Goal: Complete application form: Complete application form

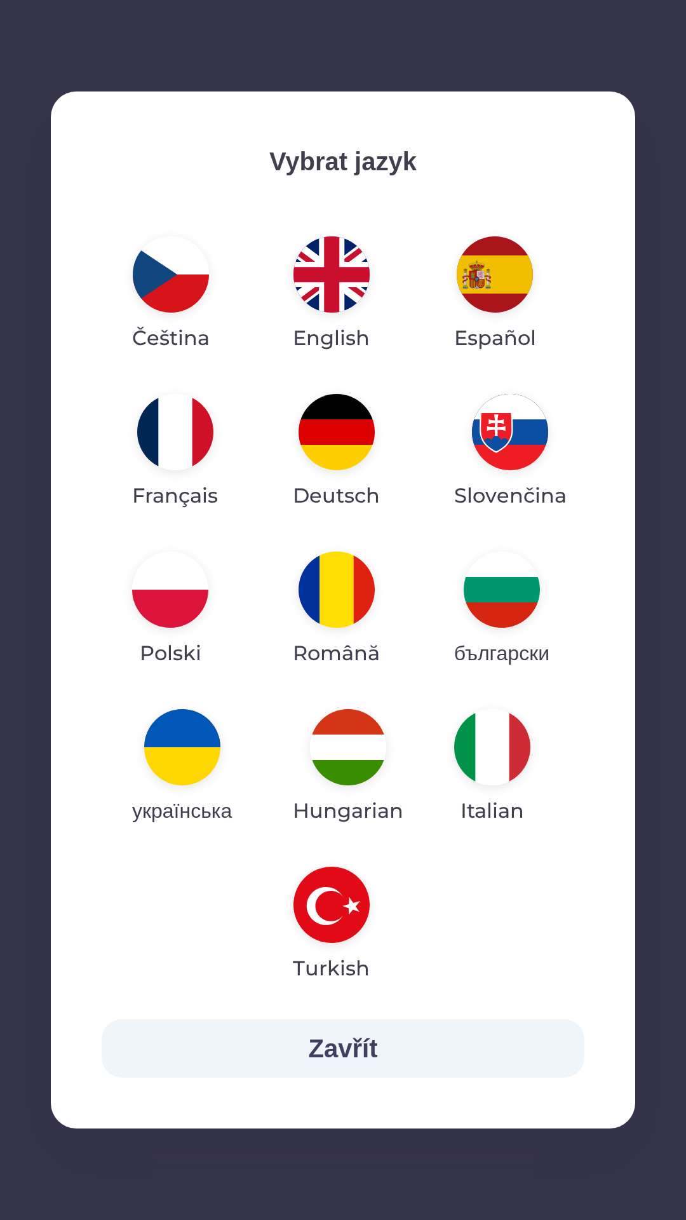
click at [208, 767] on img "button" at bounding box center [182, 747] width 76 height 76
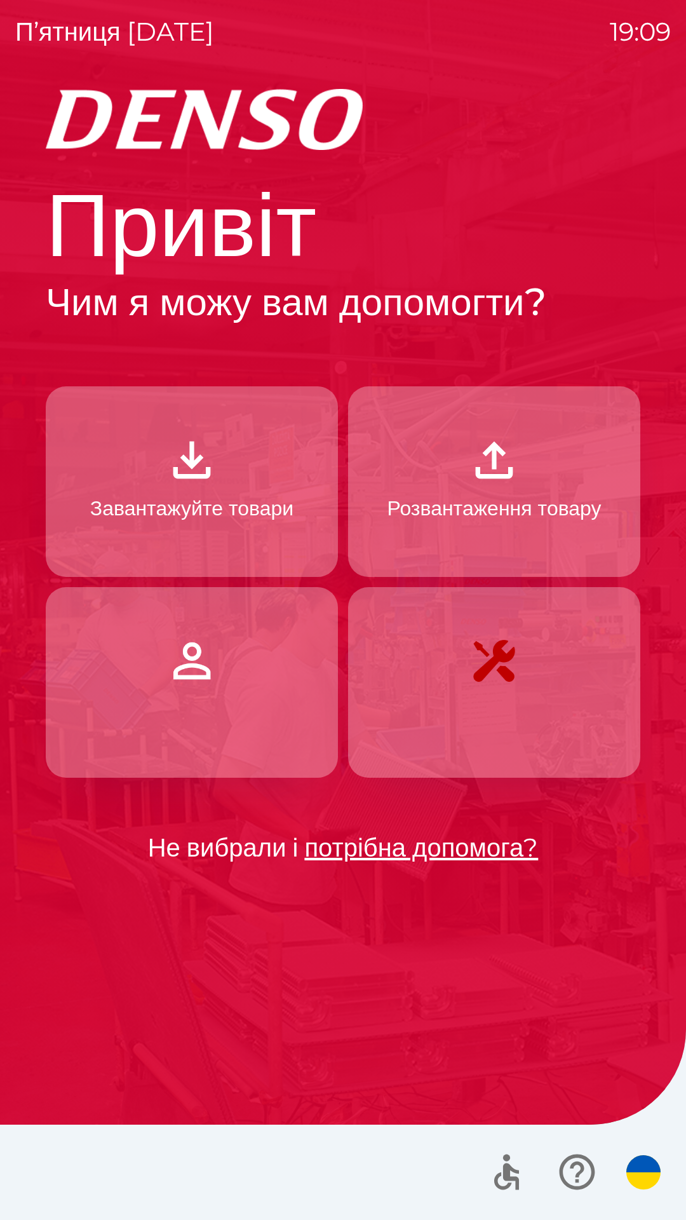
click at [210, 508] on p "Завантажуйте товари" at bounding box center [191, 508] width 203 height 30
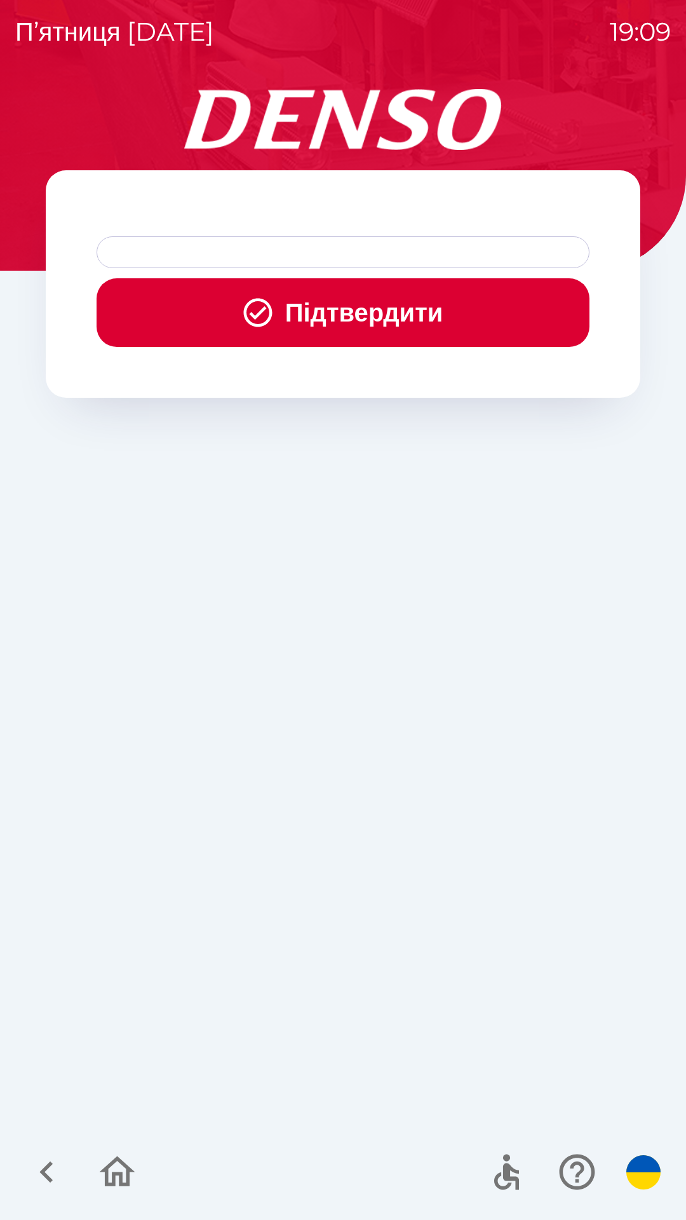
click at [225, 251] on div at bounding box center [343, 252] width 493 height 32
click at [219, 259] on div at bounding box center [343, 252] width 493 height 32
click at [295, 316] on button "Підтвердити" at bounding box center [343, 312] width 493 height 69
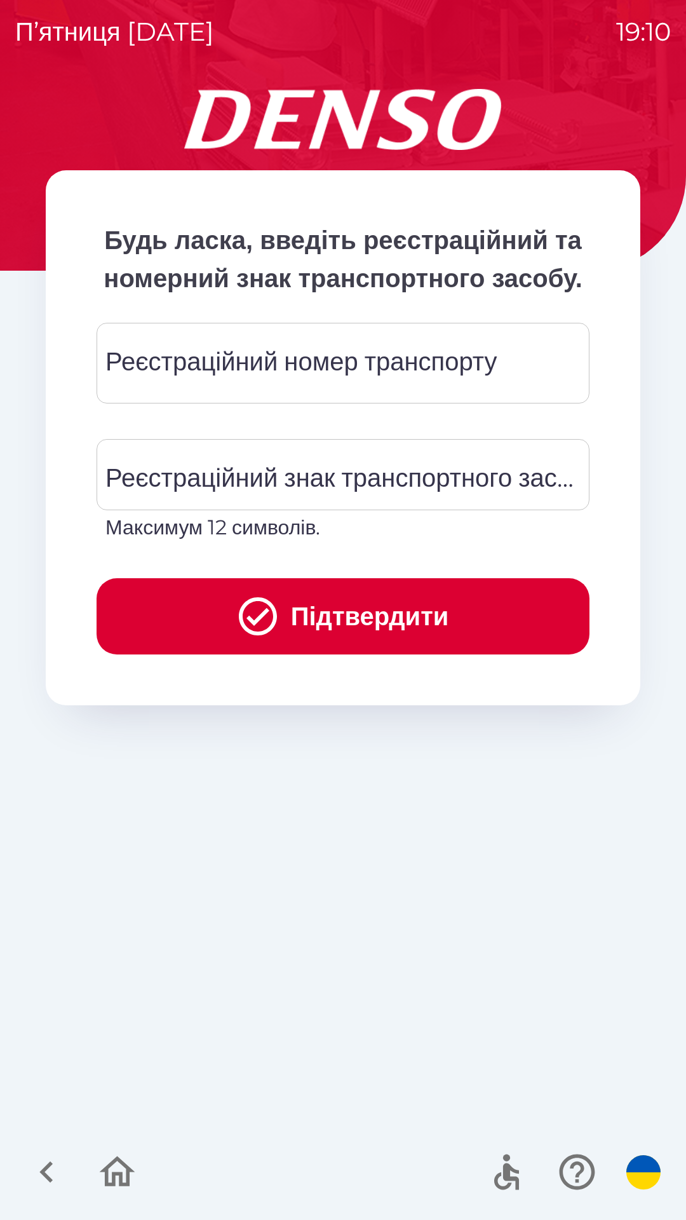
click at [252, 402] on div "Реєстраційний номер транспорту Реєстраційний номер транспорту" at bounding box center [343, 363] width 493 height 81
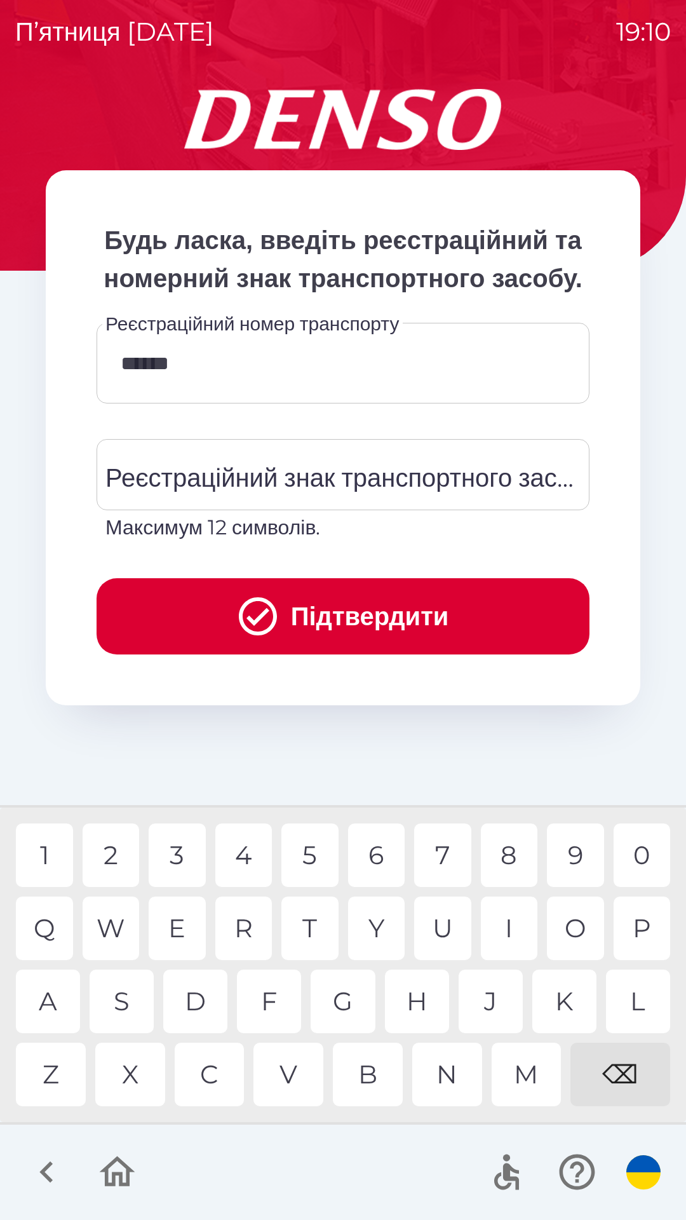
click at [515, 861] on div "8" at bounding box center [509, 855] width 57 height 64
type input "*******"
click at [317, 654] on button "Підтвердити" at bounding box center [343, 616] width 493 height 76
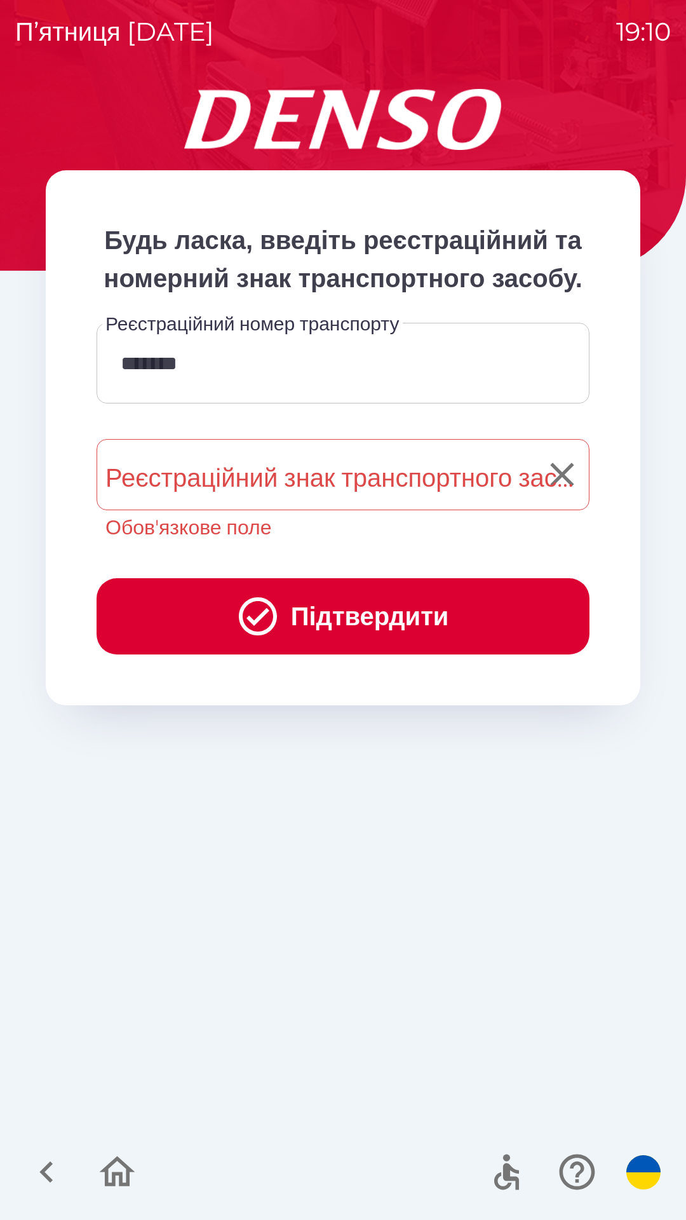
click at [269, 527] on div "Реєстраційний знак транспортного засобу Реєстраційний знак транспортного засобу…" at bounding box center [343, 491] width 493 height 104
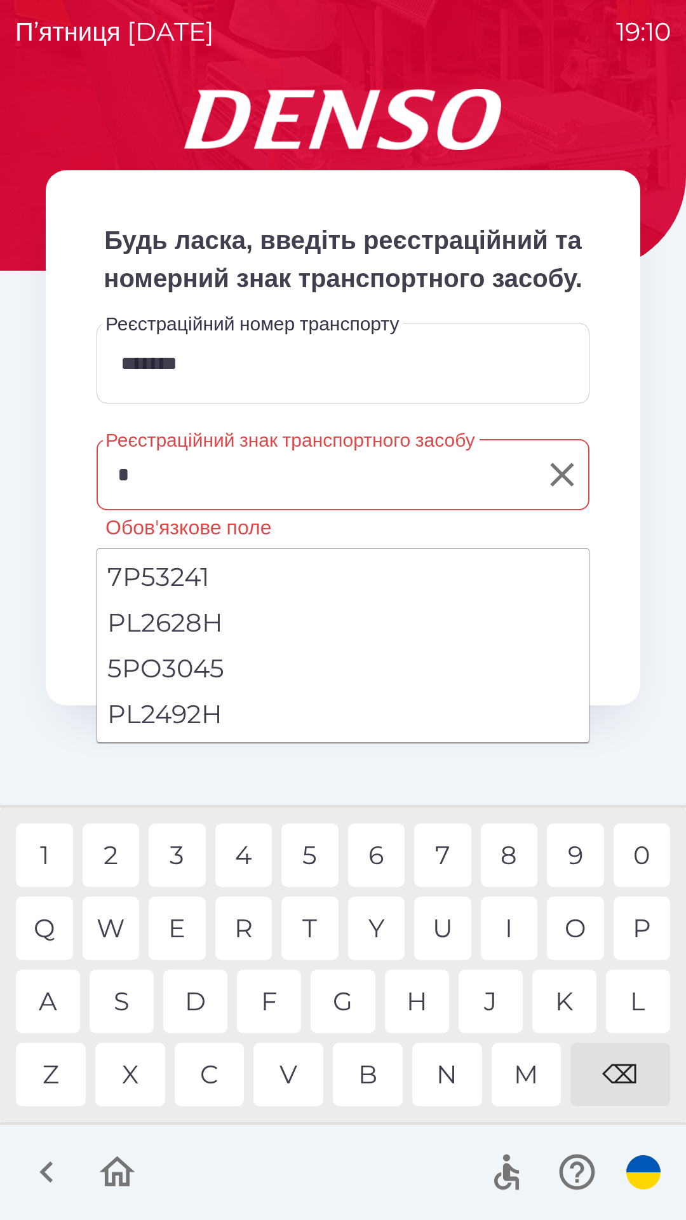
click at [629, 929] on div "P" at bounding box center [642, 928] width 57 height 64
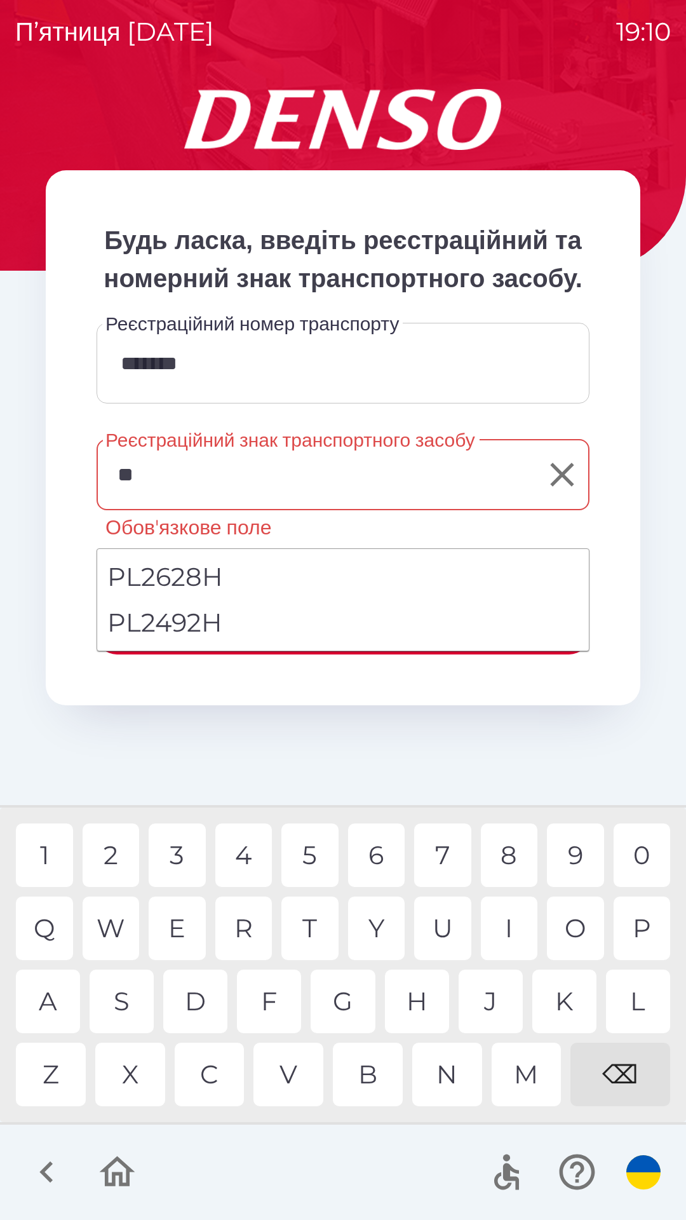
click at [639, 1018] on div "L" at bounding box center [638, 1001] width 64 height 64
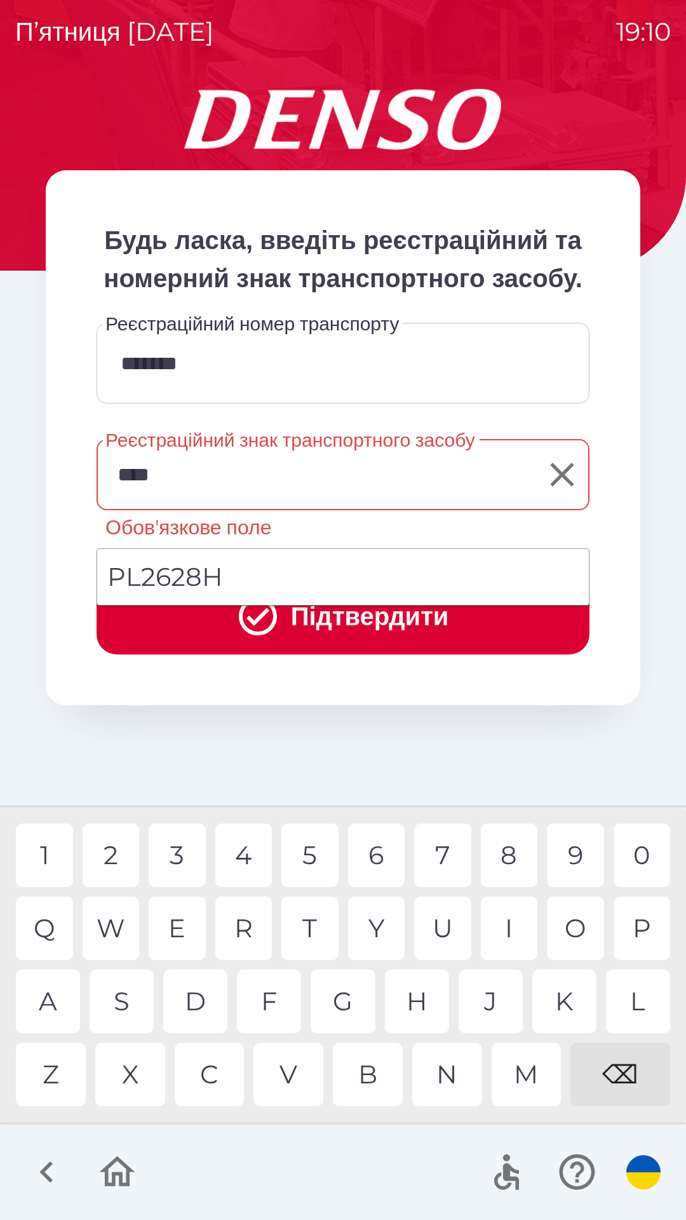
click at [381, 843] on div "6" at bounding box center [376, 855] width 57 height 64
click at [112, 856] on div "2" at bounding box center [111, 855] width 57 height 64
click at [501, 849] on div "8" at bounding box center [509, 855] width 57 height 64
type input "*******"
click at [427, 999] on div "H" at bounding box center [417, 1001] width 64 height 64
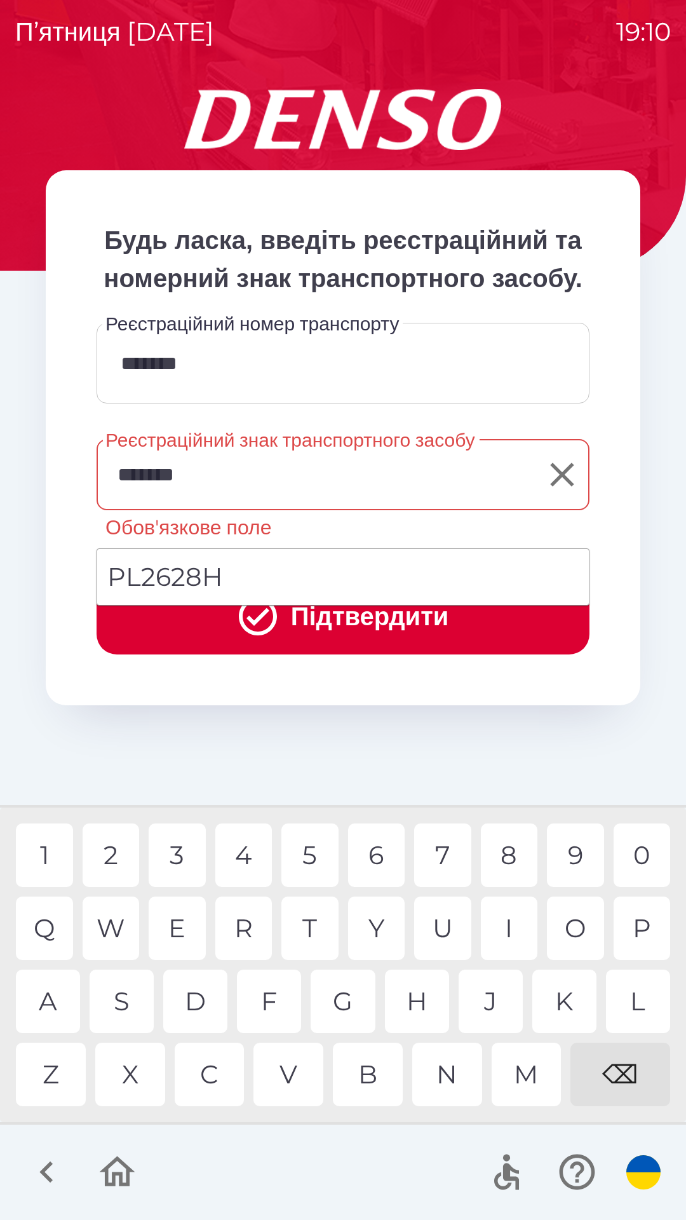
click at [423, 650] on button "Підтвердити" at bounding box center [343, 616] width 493 height 76
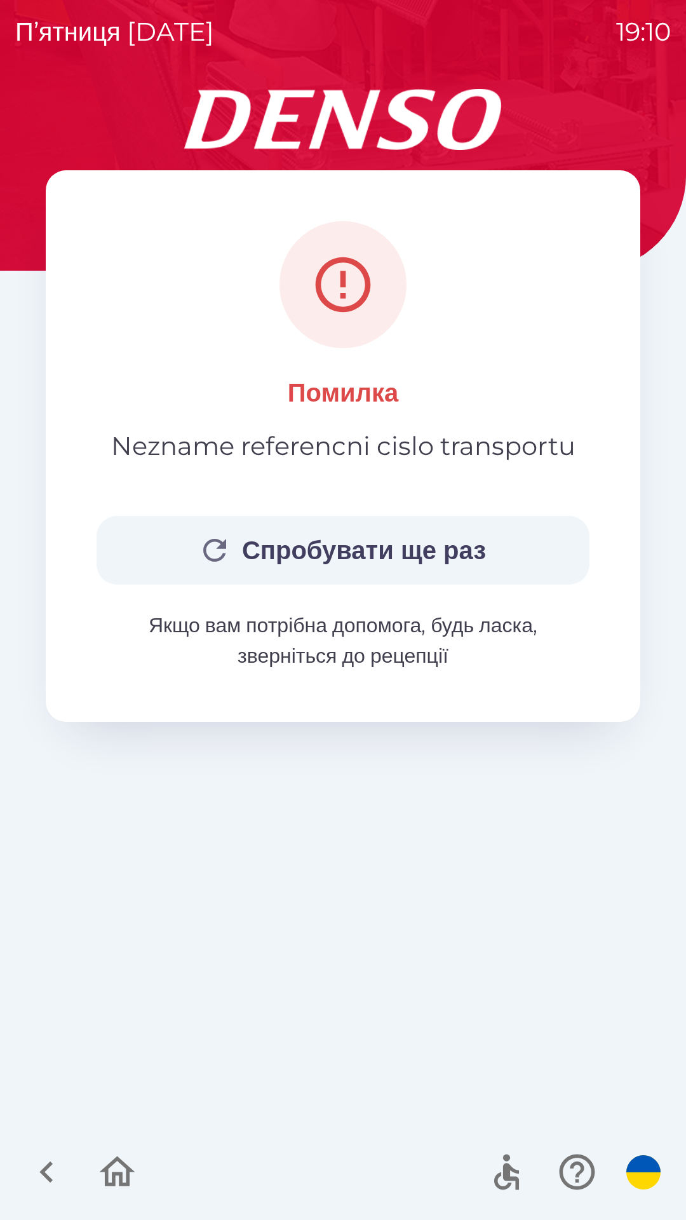
click at [395, 548] on button "Спробувати ще раз" at bounding box center [343, 550] width 493 height 69
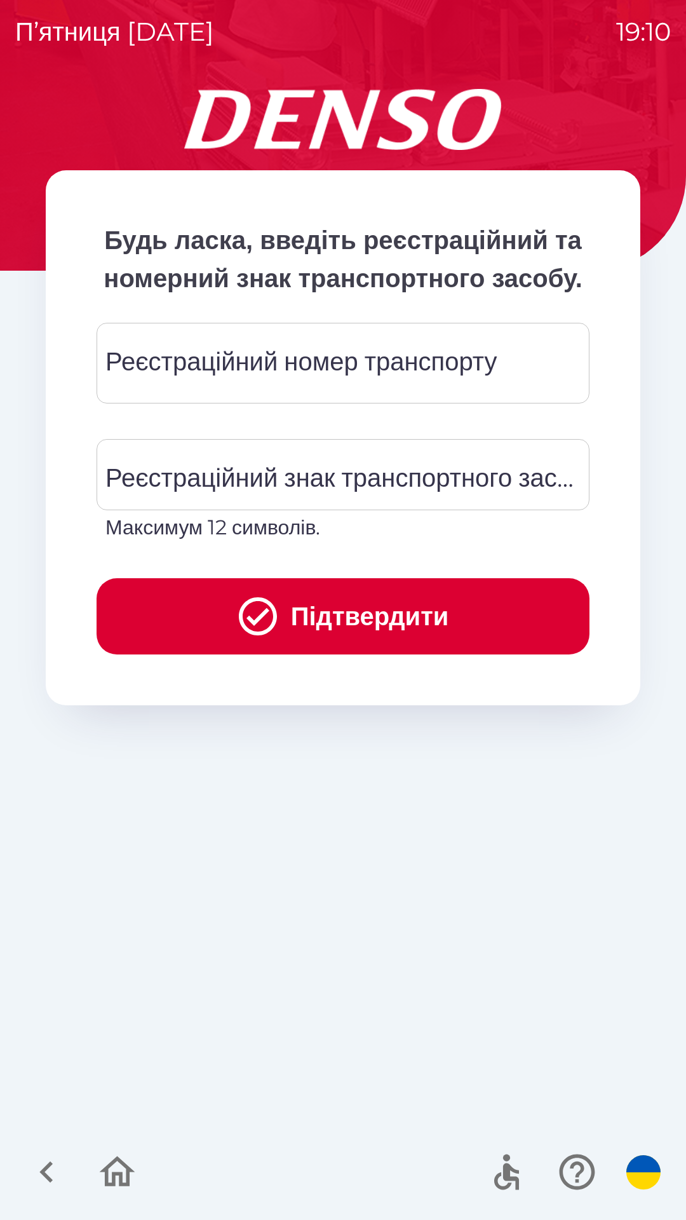
click at [292, 392] on div "Реєстраційний номер транспорту Реєстраційний номер транспорту" at bounding box center [343, 363] width 493 height 81
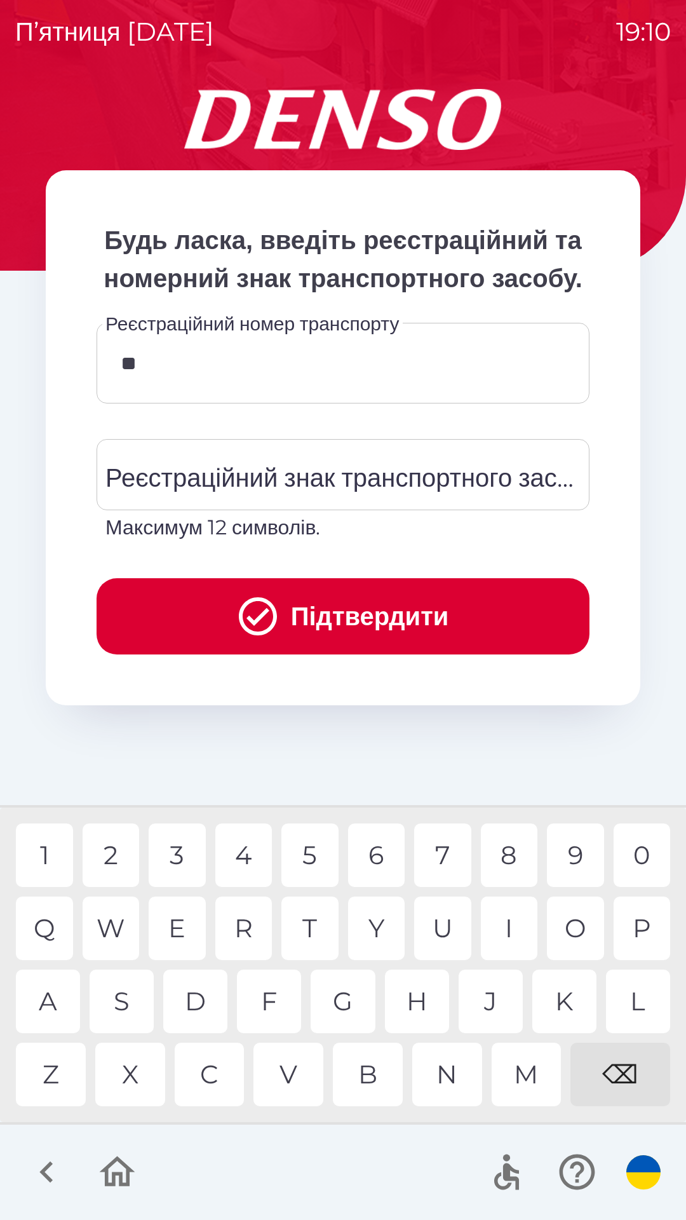
click at [199, 1085] on div "C" at bounding box center [210, 1074] width 70 height 64
click at [501, 939] on div "I" at bounding box center [509, 928] width 57 height 64
click at [643, 854] on div "0" at bounding box center [642, 855] width 57 height 64
click at [69, 852] on div "1" at bounding box center [44, 855] width 57 height 64
type input "*"
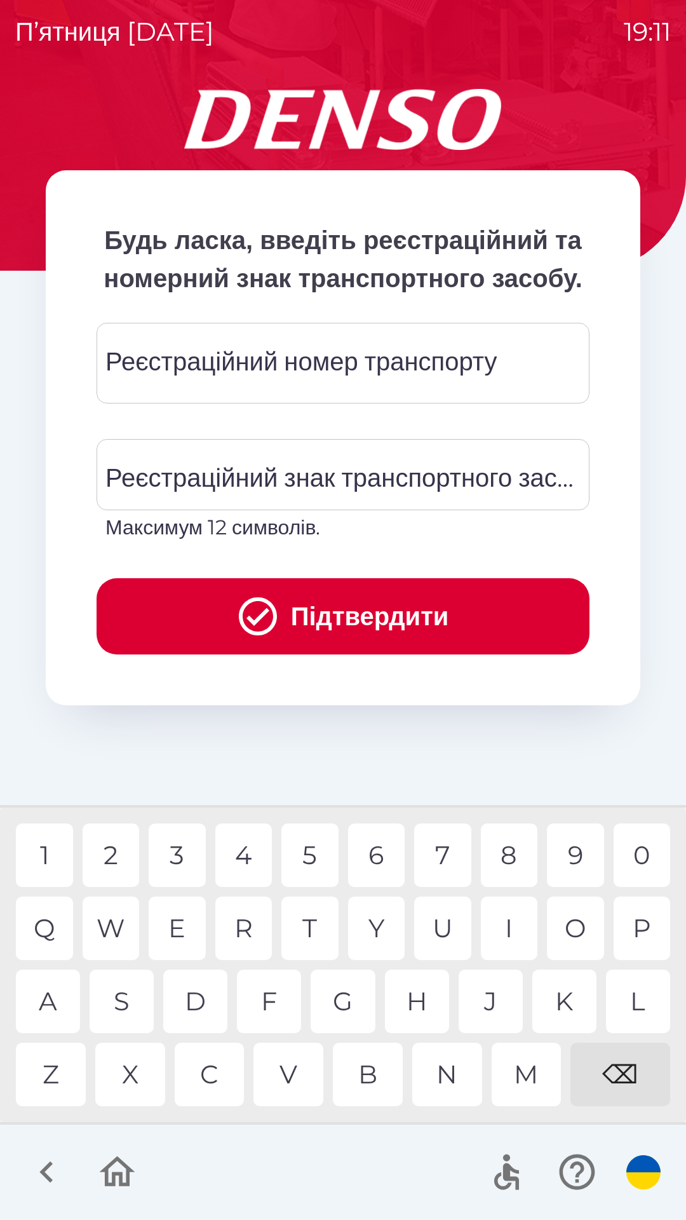
click at [283, 395] on div "Реєстраційний номер транспорту Реєстраційний номер транспорту" at bounding box center [343, 363] width 493 height 81
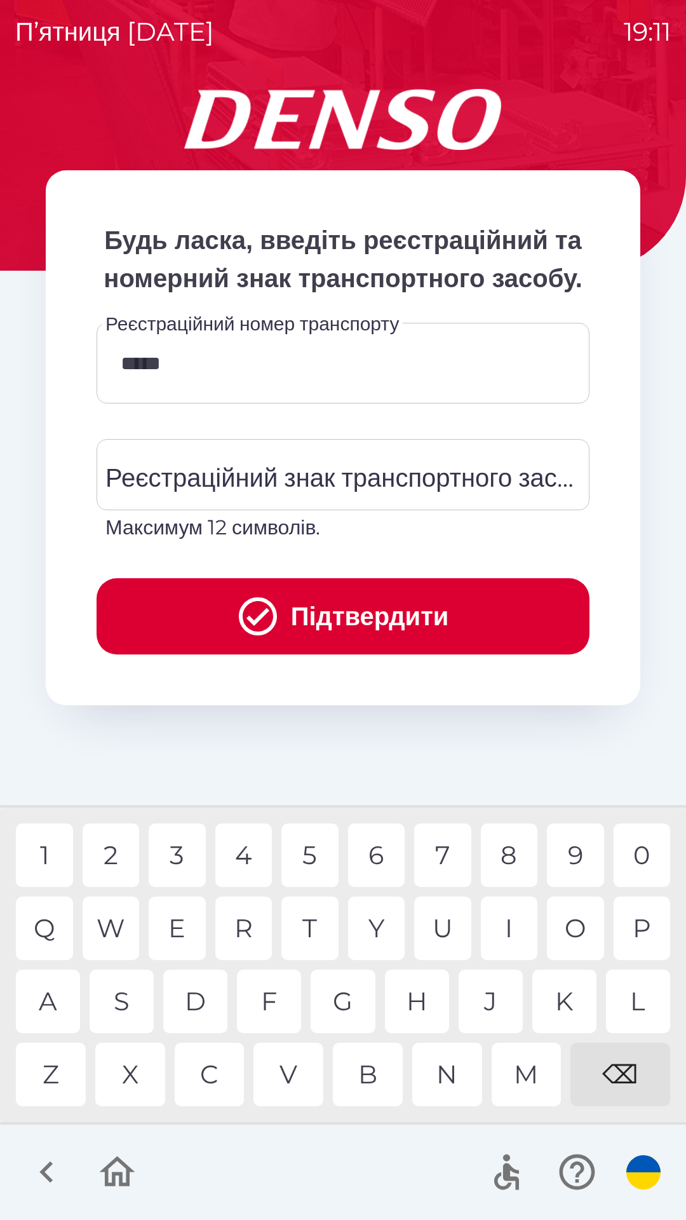
click at [571, 852] on div "9" at bounding box center [575, 855] width 57 height 64
type input "******"
click at [505, 853] on div "8" at bounding box center [509, 855] width 57 height 64
click at [274, 527] on div "Реєстраційний знак транспортного засобу Реєстраційний знак транспортного засобу…" at bounding box center [343, 491] width 493 height 104
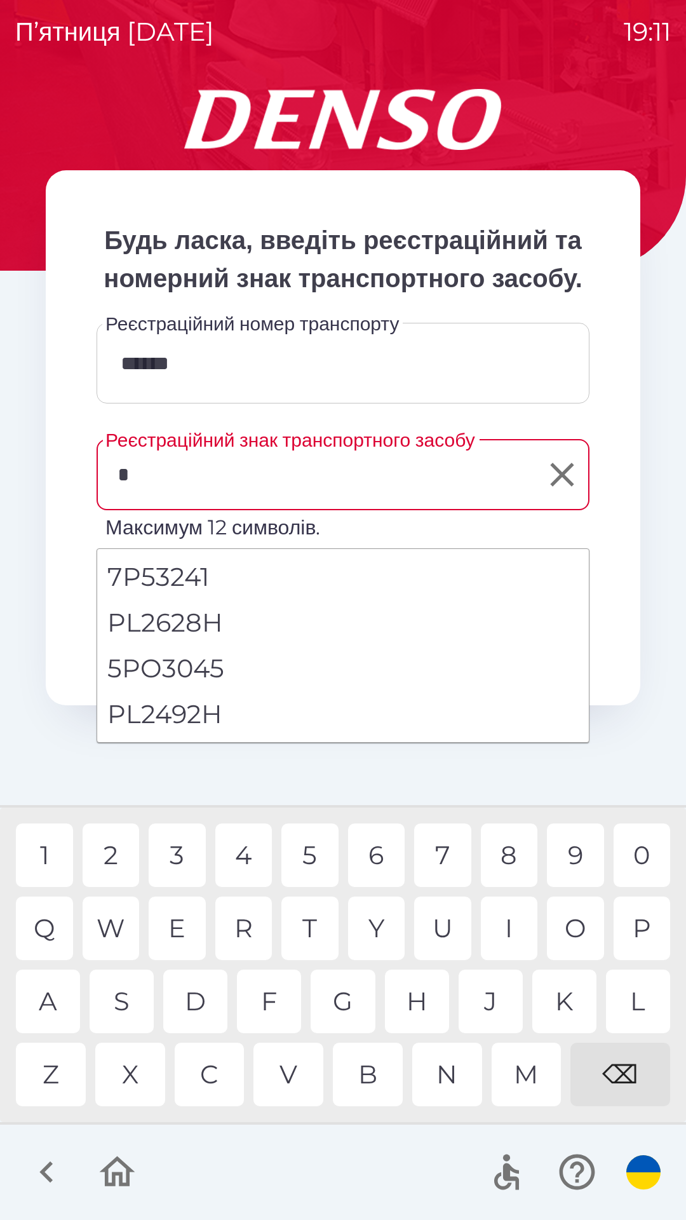
click at [630, 930] on div "P" at bounding box center [642, 928] width 57 height 64
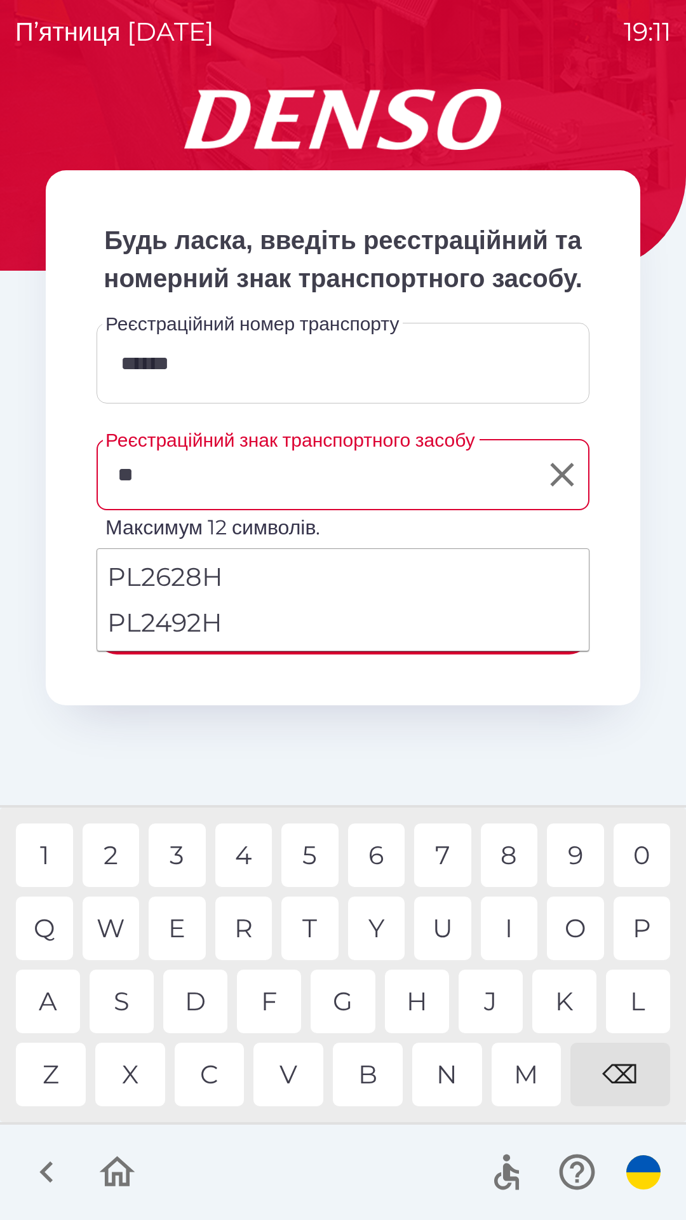
click at [632, 999] on div "L" at bounding box center [638, 1001] width 64 height 64
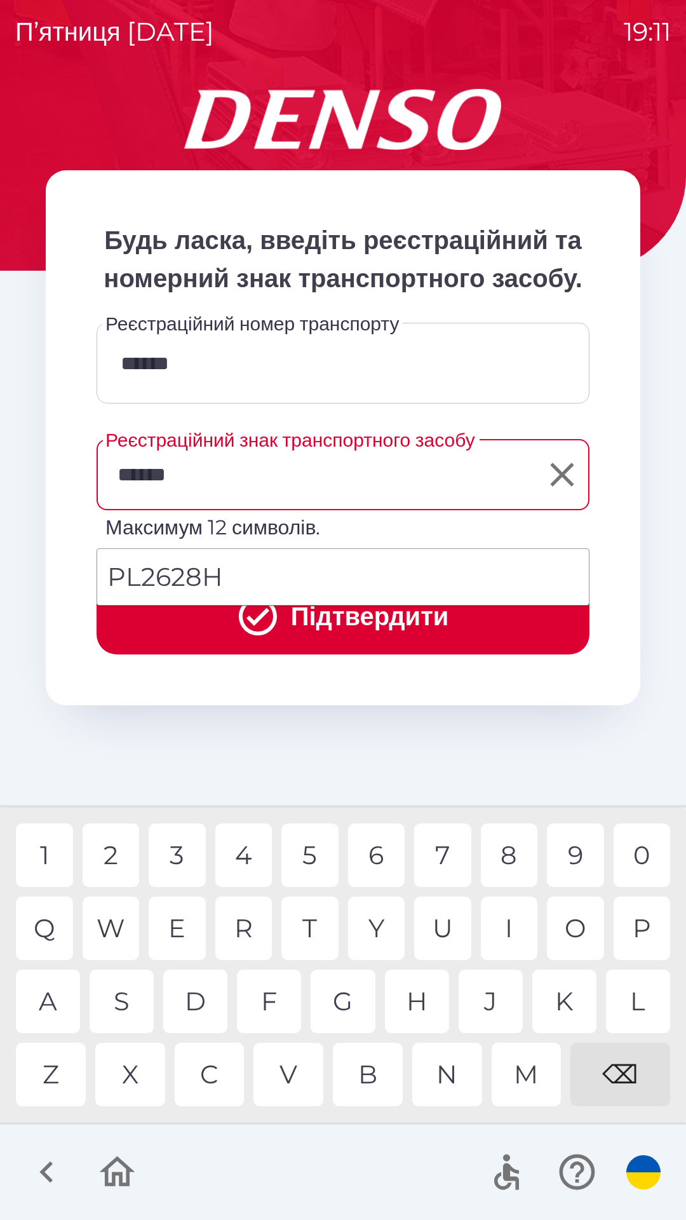
type input "*******"
click at [422, 1000] on div "H" at bounding box center [417, 1001] width 64 height 64
click at [374, 654] on button "Підтвердити" at bounding box center [343, 616] width 493 height 76
